Goal: Check status

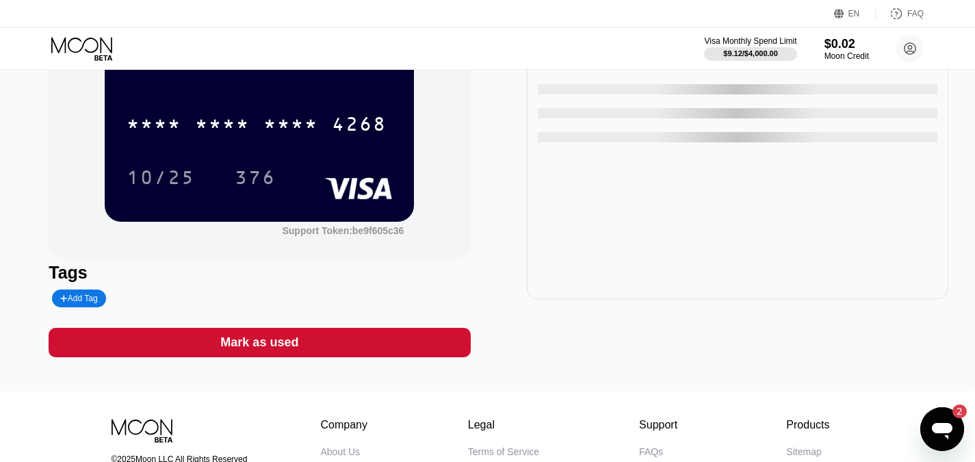
scroll to position [68, 0]
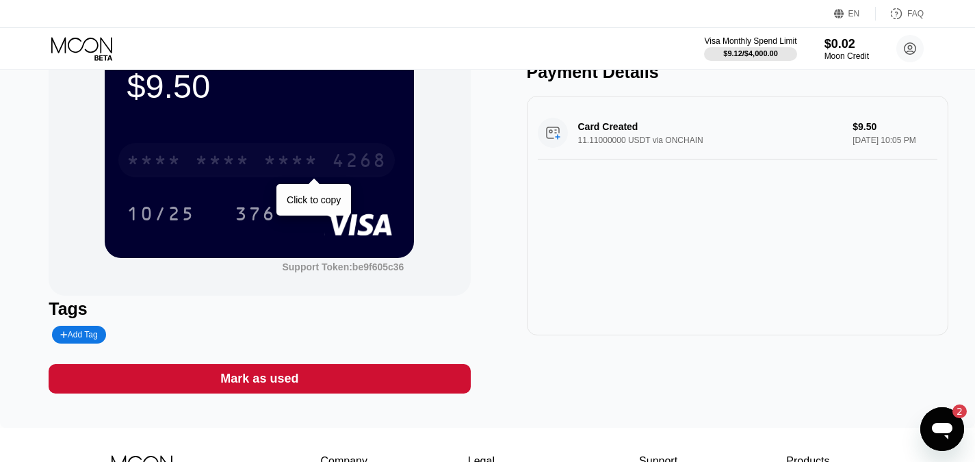
click at [253, 170] on div "* * * * * * * * * * * * 4268" at bounding box center [256, 160] width 276 height 34
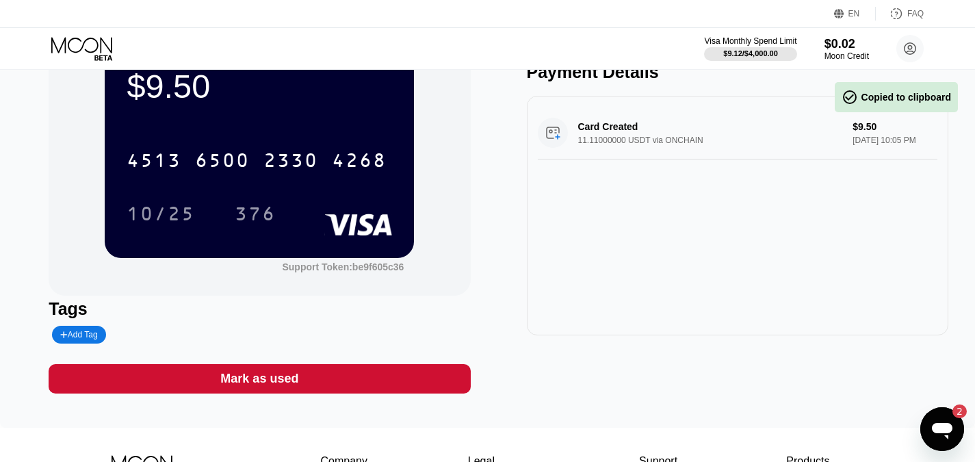
click at [951, 437] on icon "Открыть окно обмена сообщениями, Непрочитанных сообщений: 2" at bounding box center [942, 429] width 25 height 25
click at [948, 415] on div "2" at bounding box center [952, 411] width 27 height 14
click at [947, 415] on div "Открыть окно обмена сообщениями, Непрочитанных сообщений: 2" at bounding box center [942, 428] width 41 height 41
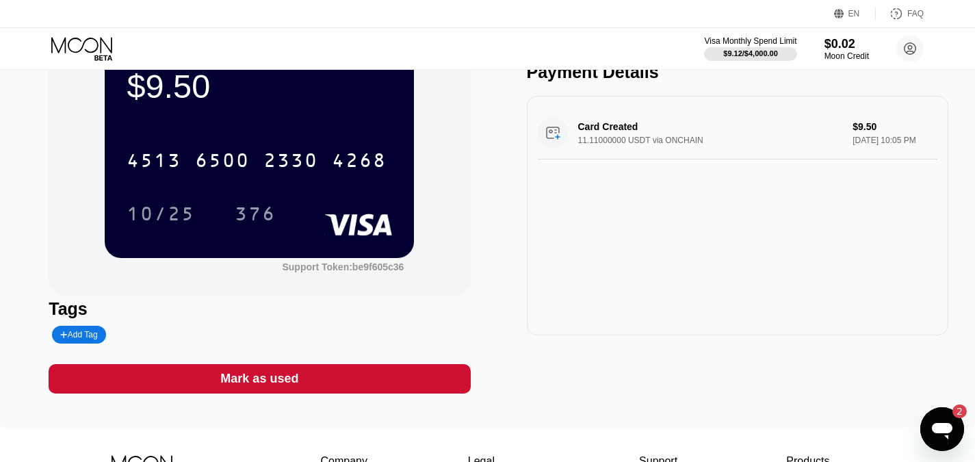
click at [958, 415] on div "2" at bounding box center [959, 411] width 14 height 14
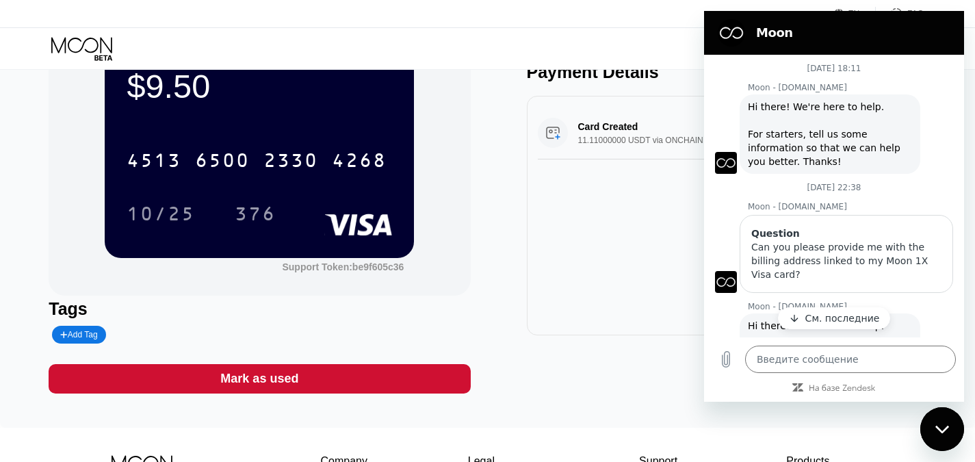
click at [798, 311] on button "См. последние" at bounding box center [834, 318] width 113 height 22
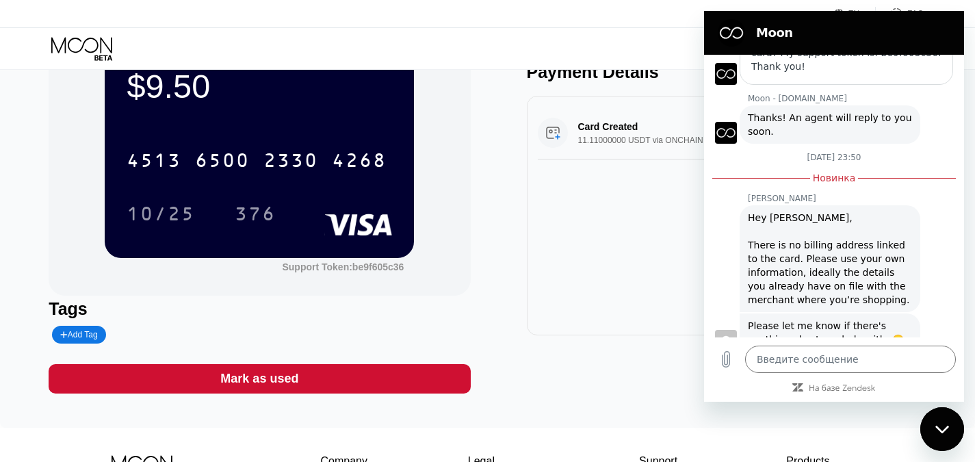
scroll to position [465, 0]
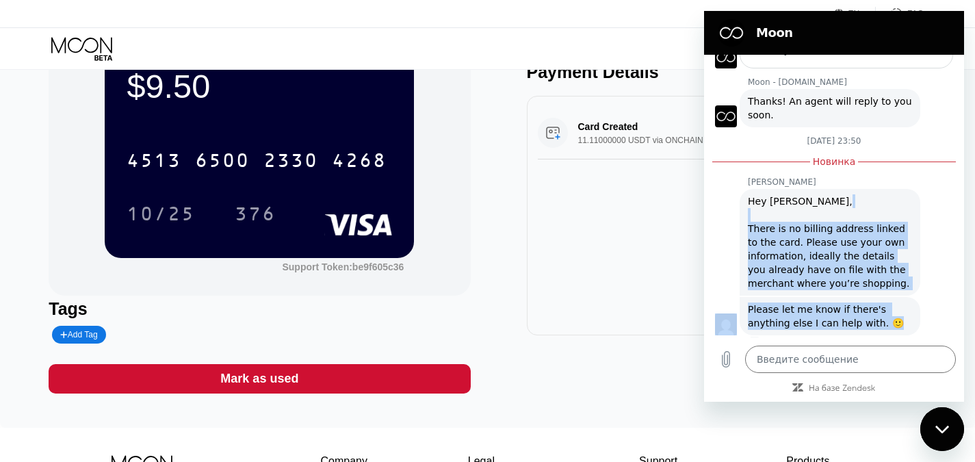
drag, startPoint x: 879, startPoint y: 313, endPoint x: 734, endPoint y: 205, distance: 181.3
click at [734, 205] on div "1 августа в 18:11 Moon - paywithmoon.com Moon - paywithmoon.com говорит: Hi the…" at bounding box center [834, 196] width 260 height 283
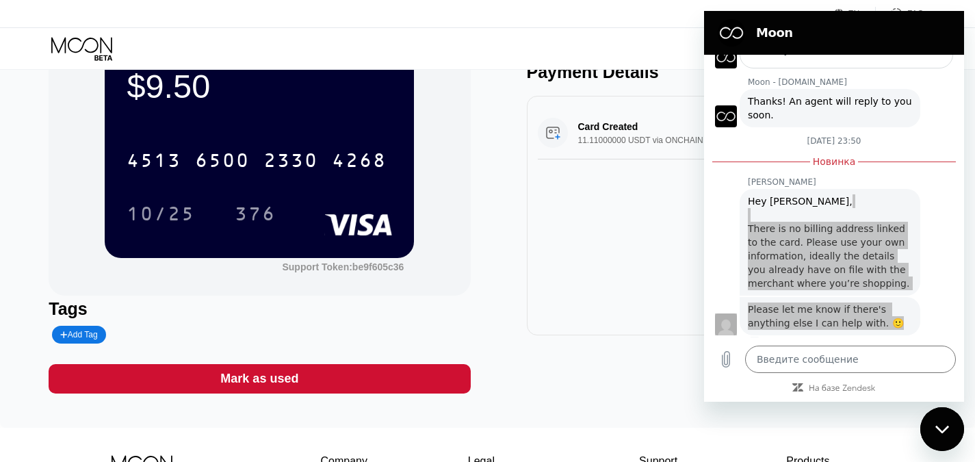
scroll to position [493, 0]
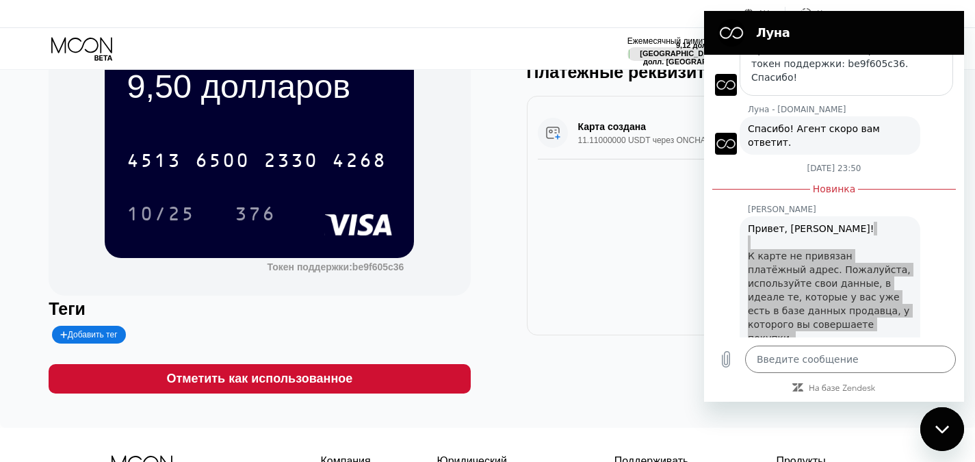
click at [596, 260] on div "Карта создана 11.11000000 USDT через ONCHAIN 9,50 долларов 20 августа 2025 г., …" at bounding box center [737, 215] width 421 height 239
click at [592, 18] on div "АН Язык Выберите элемент Сохранять Часто задаваемые вопросы" at bounding box center [487, 14] width 975 height 28
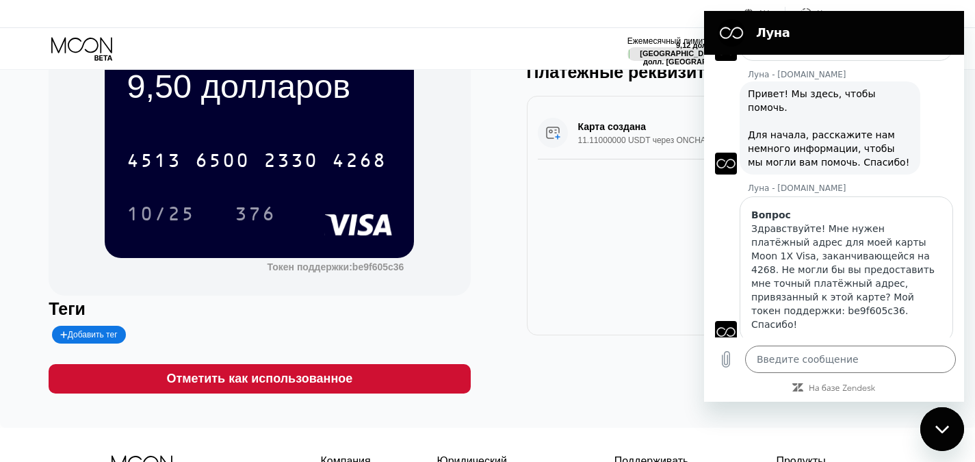
scroll to position [0, 0]
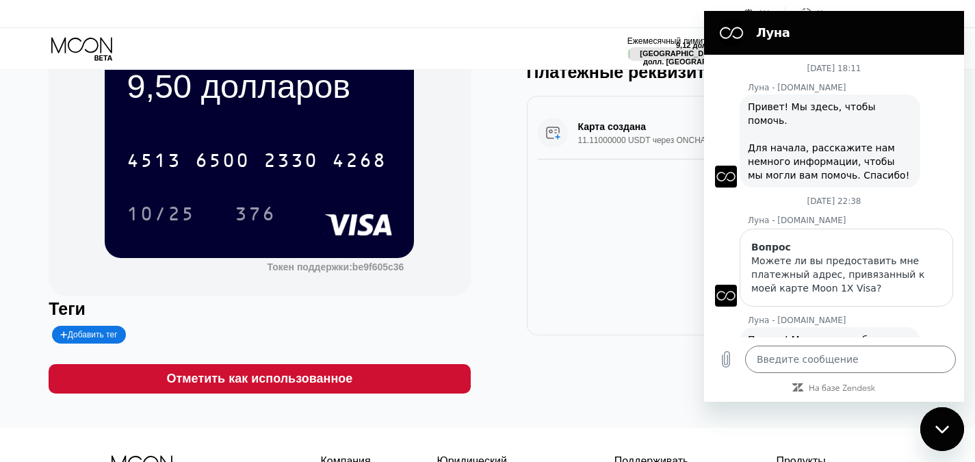
click at [601, 265] on div "Карта создана 11.11000000 USDT через ONCHAIN 9,50 долларов 20 августа 2025 г., …" at bounding box center [737, 215] width 421 height 239
click at [954, 429] on div "Закрыть окно обмена сообщениями" at bounding box center [942, 428] width 41 height 41
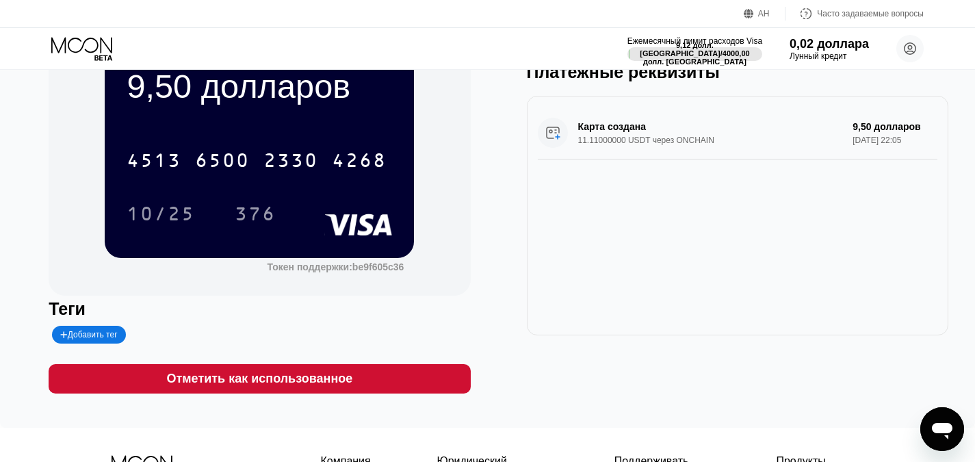
type textarea "x"
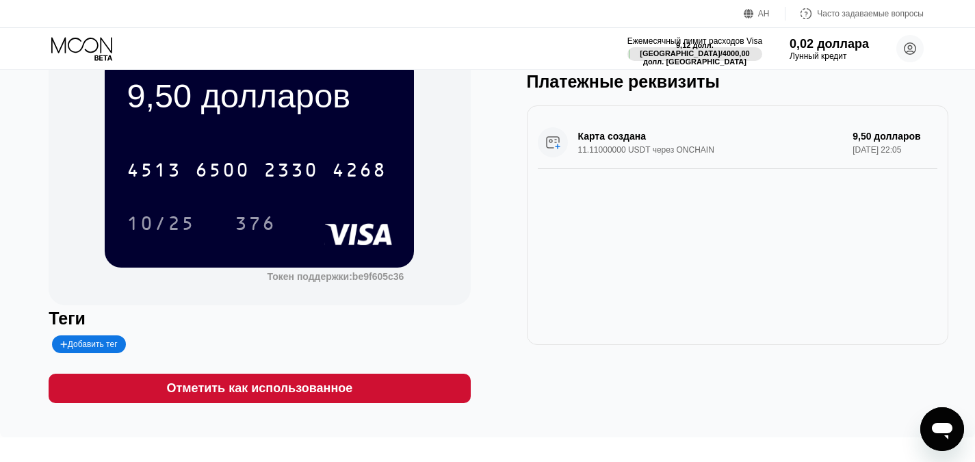
scroll to position [60, 0]
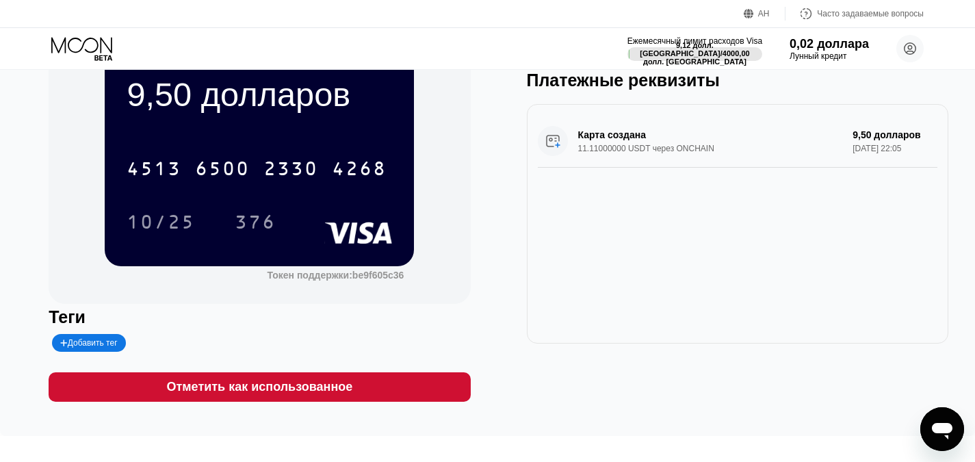
click at [954, 172] on div "9,50 долларов 4513 6500 2330 4268 10/25 376 Токен поддержки: be9f605c36 Теги До…" at bounding box center [487, 223] width 975 height 426
